Goal: Navigation & Orientation: Find specific page/section

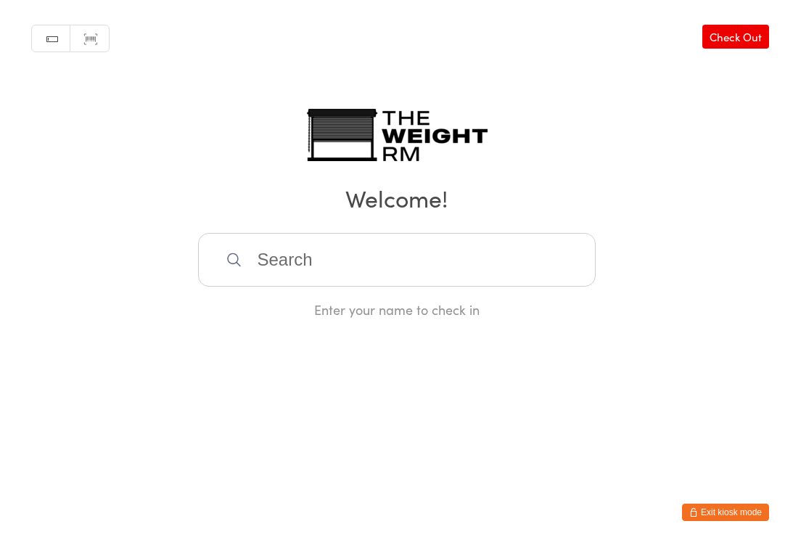
click at [590, 413] on html "You have now entered Kiosk Mode. Members will be able to check themselves in us…" at bounding box center [396, 272] width 793 height 545
click at [715, 518] on button "Exit kiosk mode" at bounding box center [725, 511] width 87 height 17
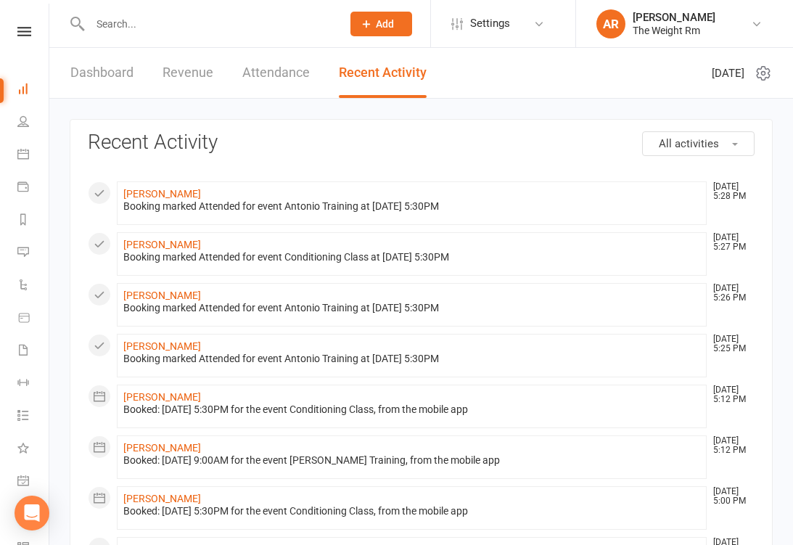
click at [24, 319] on icon at bounding box center [23, 317] width 13 height 13
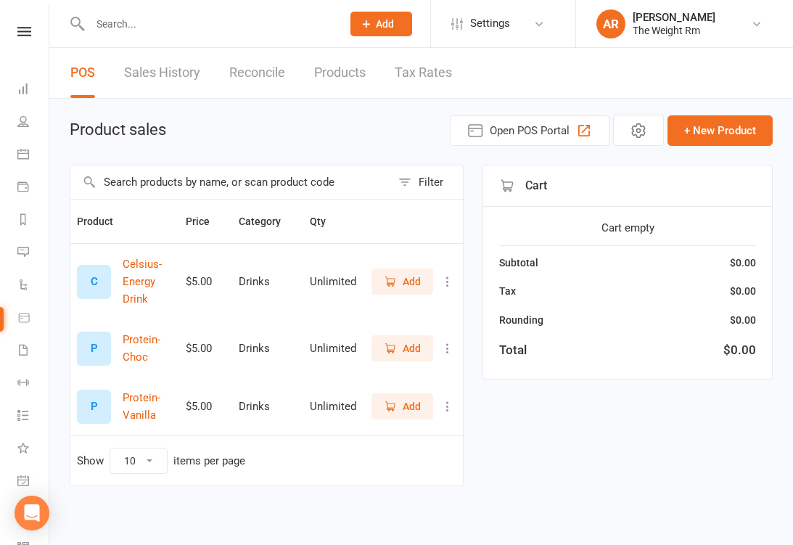
click at [535, 122] on span "Open POS Portal" at bounding box center [530, 130] width 80 height 17
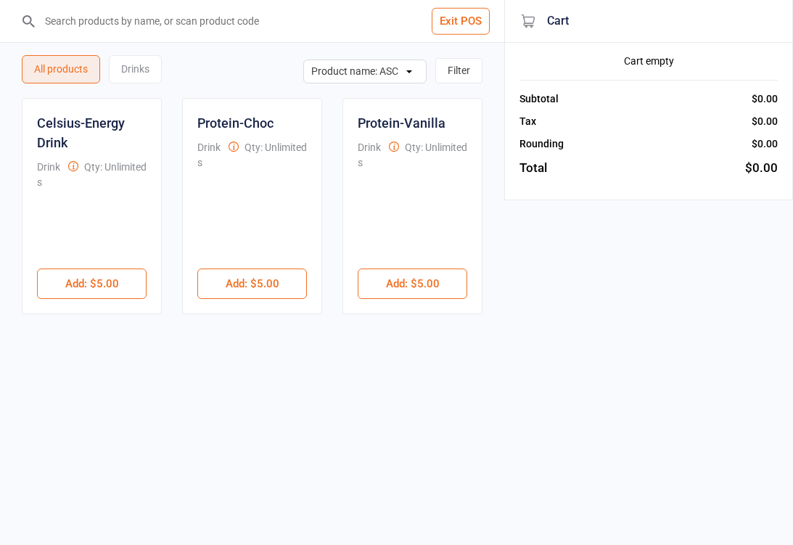
click at [464, 25] on button "Exit POS" at bounding box center [461, 21] width 58 height 27
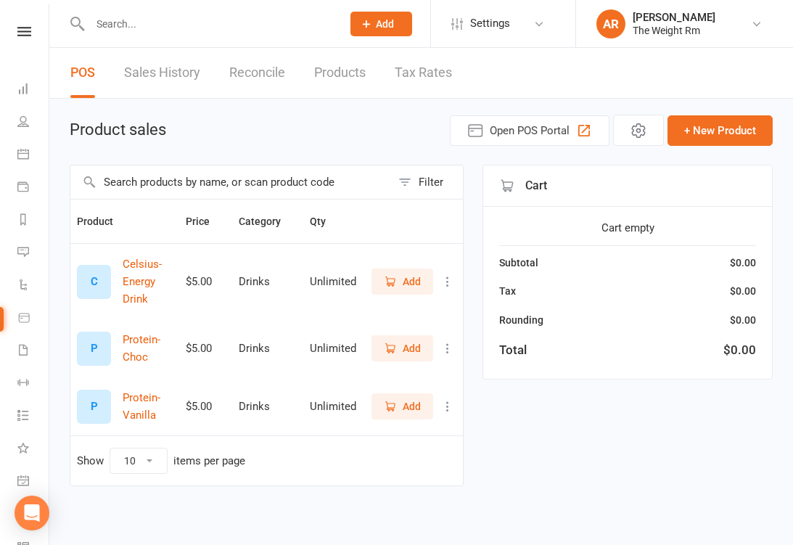
click at [28, 23] on nav "Clubworx Dashboard People Calendar Payments Reports Messages Automations Produc…" at bounding box center [24, 276] width 49 height 545
click at [23, 126] on icon at bounding box center [23, 121] width 12 height 12
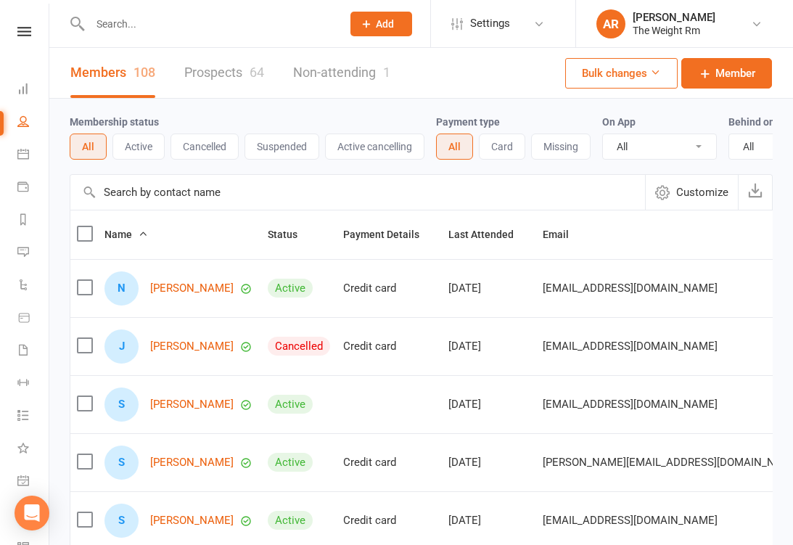
click at [19, 89] on icon at bounding box center [23, 89] width 12 height 12
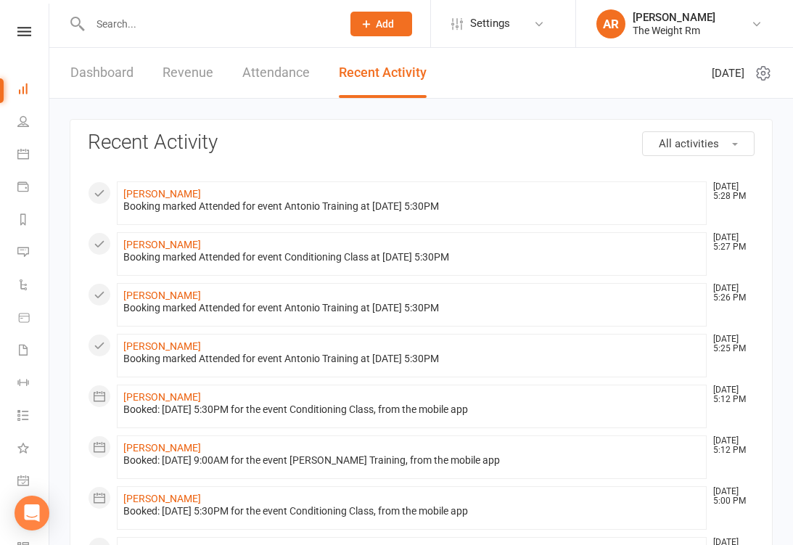
click at [22, 481] on icon at bounding box center [23, 481] width 5 height 5
